Goal: Check status: Check status

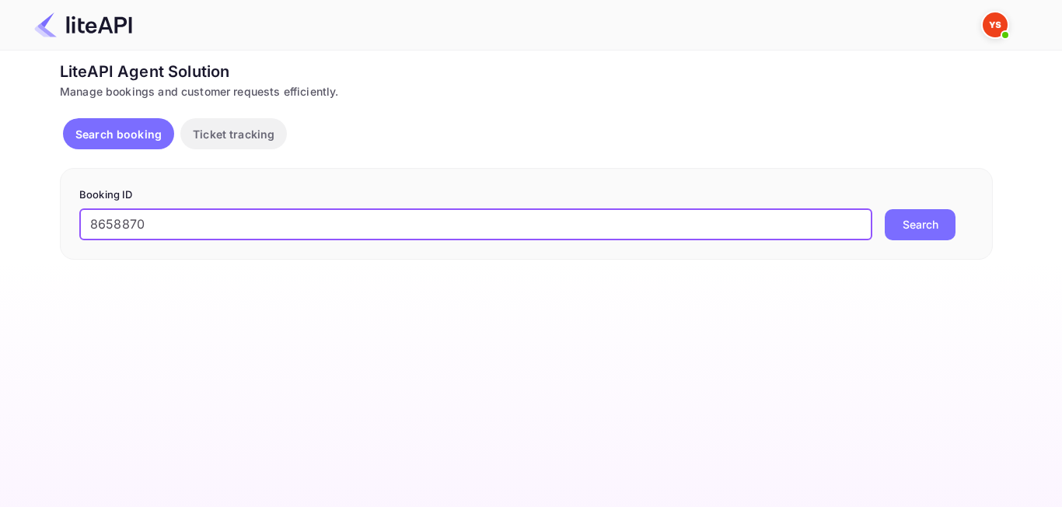
type input "8658870"
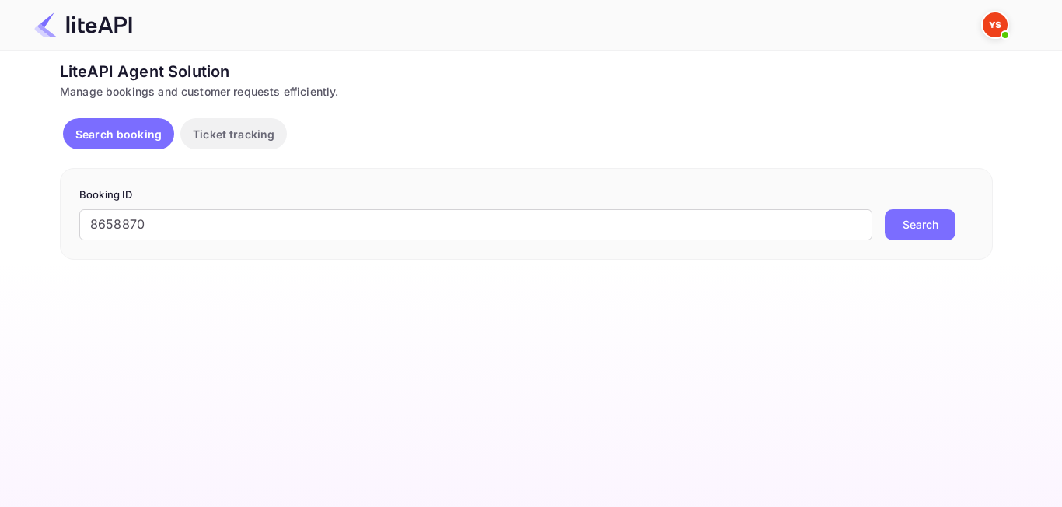
click at [933, 233] on button "Search" at bounding box center [920, 224] width 71 height 31
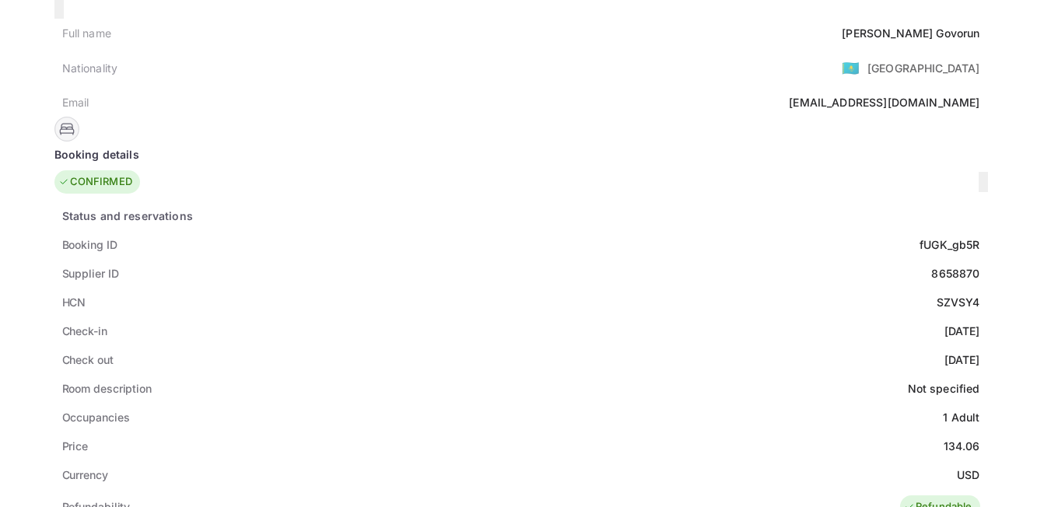
scroll to position [156, 0]
drag, startPoint x: 502, startPoint y: 253, endPoint x: 452, endPoint y: 257, distance: 49.9
click at [452, 257] on div "Supplier ID 8658870" at bounding box center [520, 271] width 933 height 29
copy div "8658870"
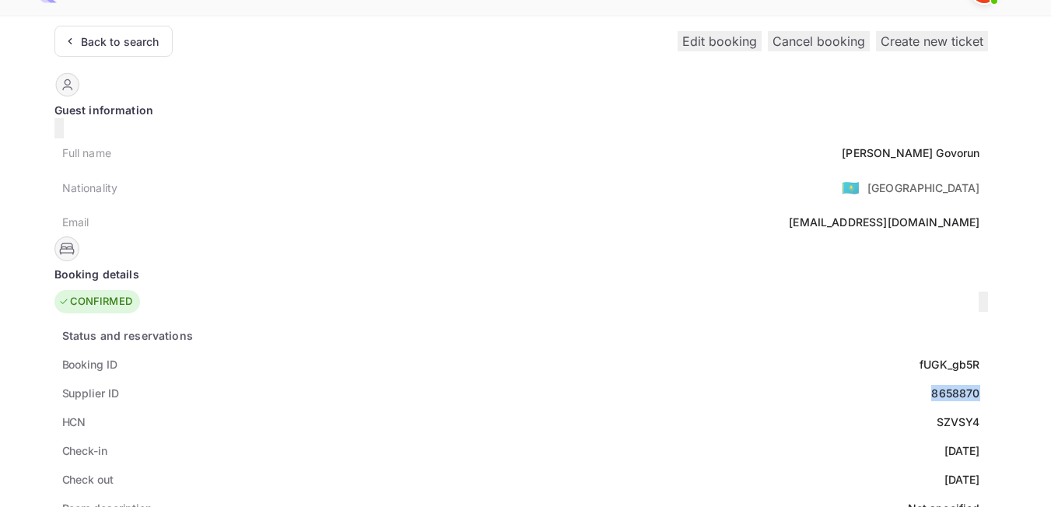
scroll to position [0, 0]
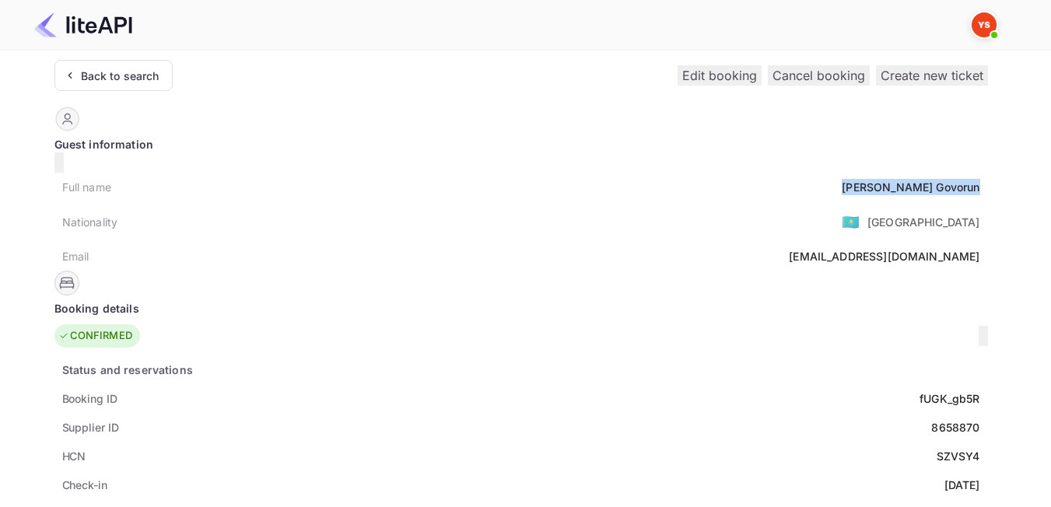
drag, startPoint x: 506, startPoint y: 182, endPoint x: 394, endPoint y: 181, distance: 112.8
click at [394, 181] on div "Full name [PERSON_NAME]" at bounding box center [520, 187] width 933 height 29
copy div "[PERSON_NAME]"
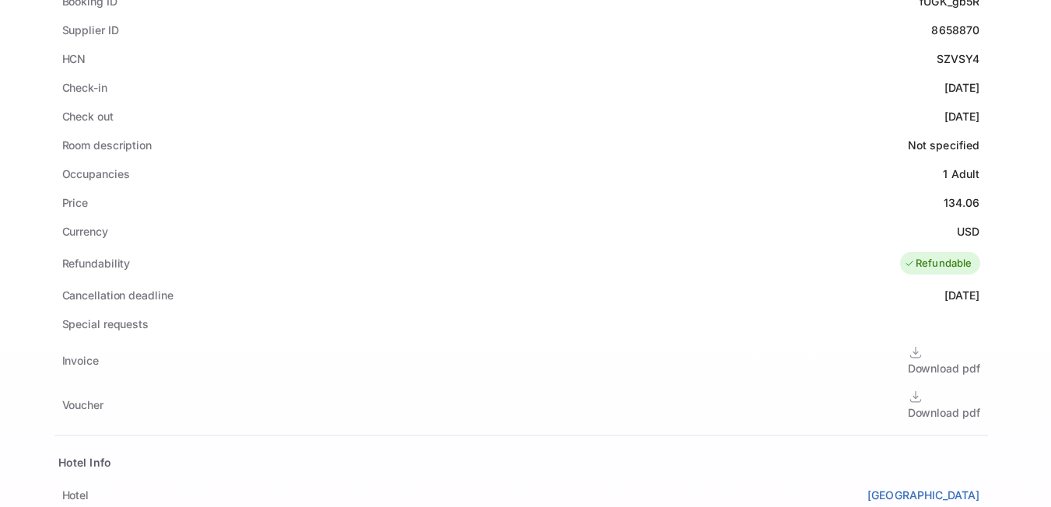
scroll to position [391, 0]
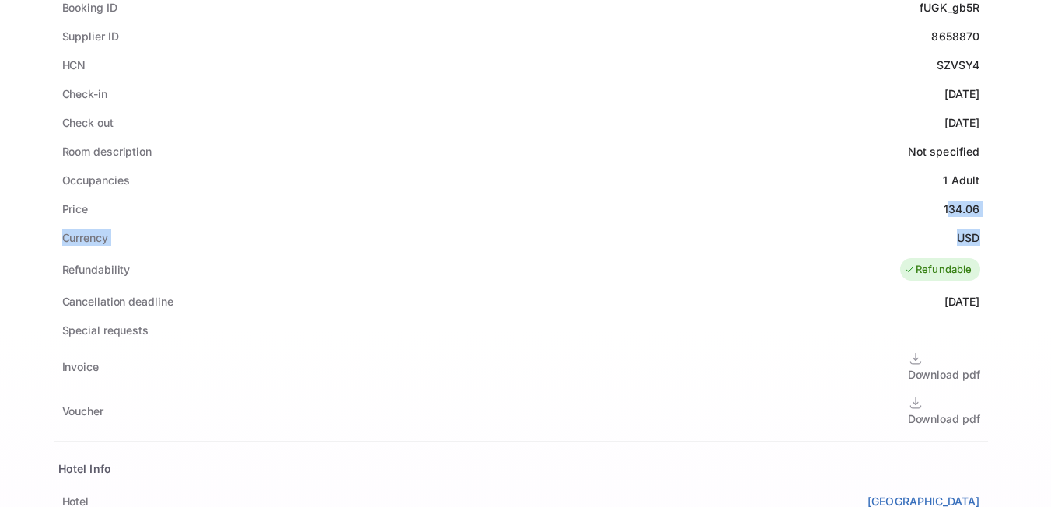
drag, startPoint x: 468, startPoint y: 191, endPoint x: 502, endPoint y: 214, distance: 40.8
click at [502, 214] on div "Status and reservations Booking ID fUGK_gb5R Supplier ID 8658870 HCN SZVSY4 Che…" at bounding box center [520, 344] width 933 height 761
click at [472, 223] on div "Currency USD" at bounding box center [520, 237] width 933 height 29
drag, startPoint x: 459, startPoint y: 189, endPoint x: 502, endPoint y: 217, distance: 51.1
click at [502, 217] on div "Status and reservations Booking ID fUGK_gb5R Supplier ID 8658870 HCN SZVSY4 Che…" at bounding box center [520, 344] width 933 height 761
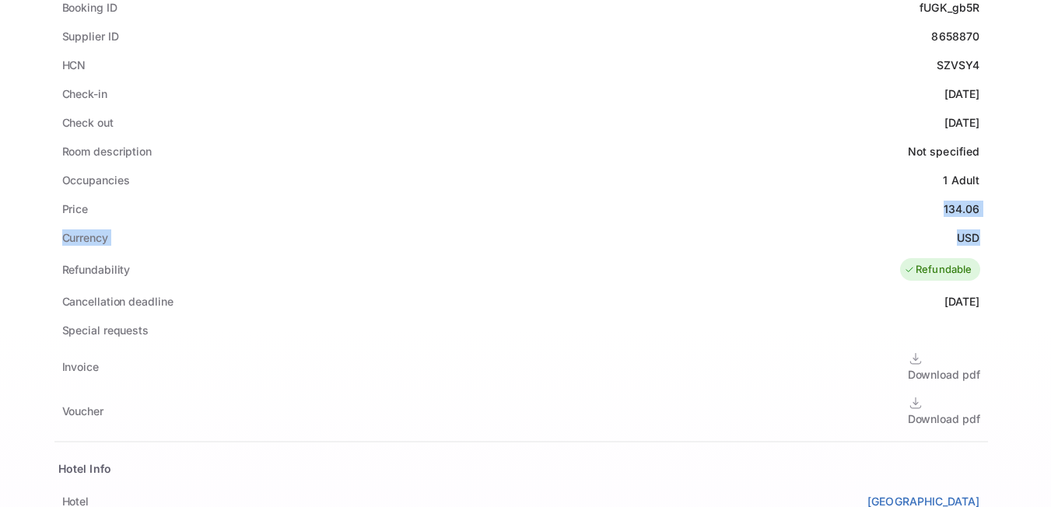
copy div "134.06 Currency USD"
